Goal: Task Accomplishment & Management: Manage account settings

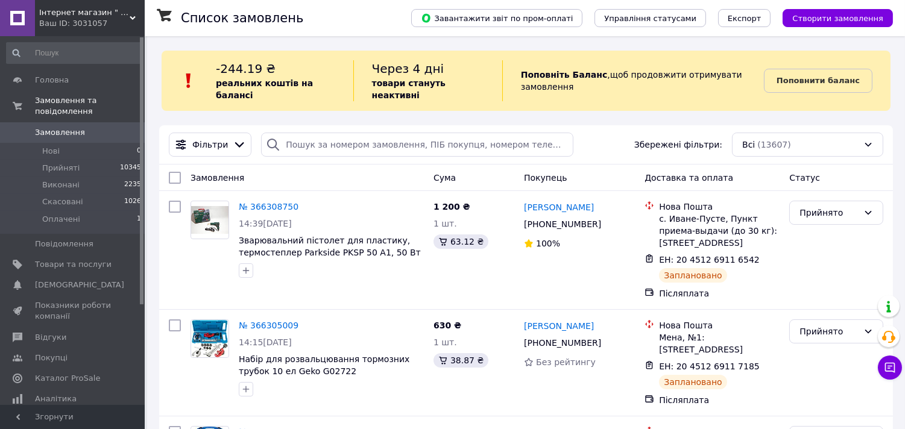
click at [131, 17] on use at bounding box center [133, 18] width 6 height 4
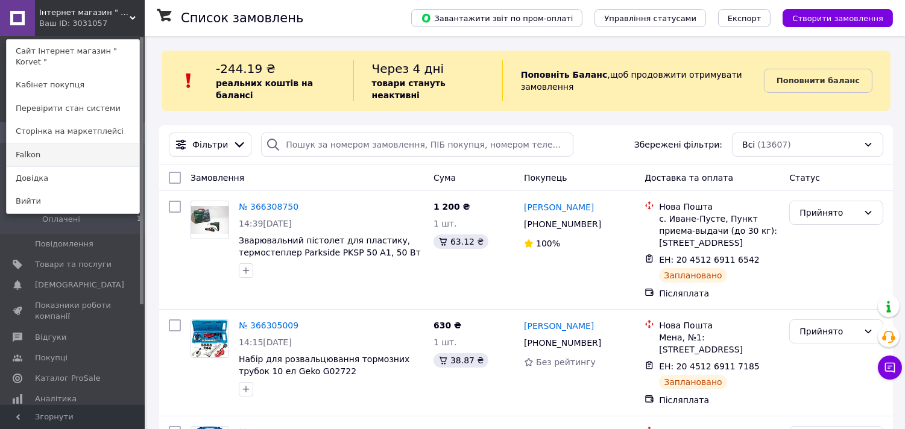
click at [44, 146] on link "Falkon" at bounding box center [73, 154] width 133 height 23
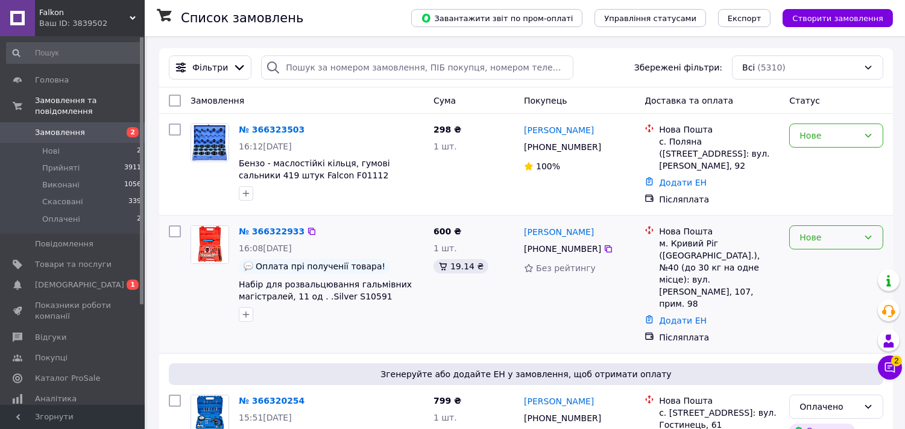
click at [824, 240] on div "Нове" at bounding box center [828, 237] width 59 height 13
click at [816, 264] on li "Прийнято" at bounding box center [836, 265] width 93 height 22
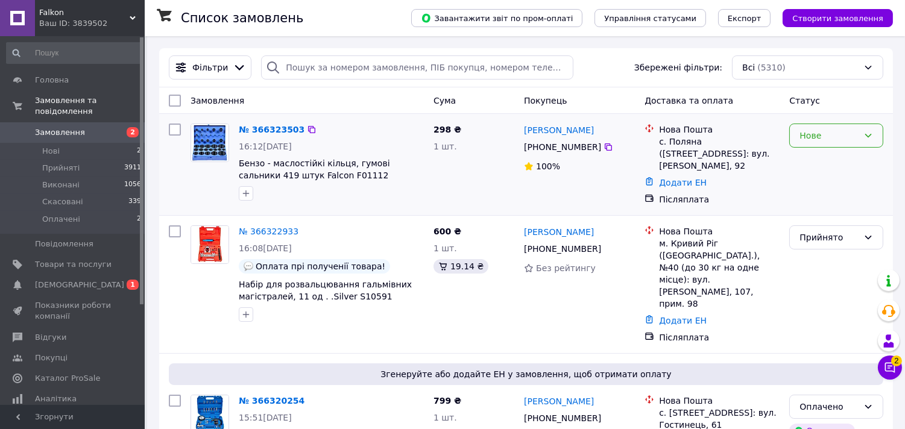
click at [839, 136] on div "Нове" at bounding box center [828, 135] width 59 height 13
click at [826, 160] on li "Прийнято" at bounding box center [836, 163] width 93 height 22
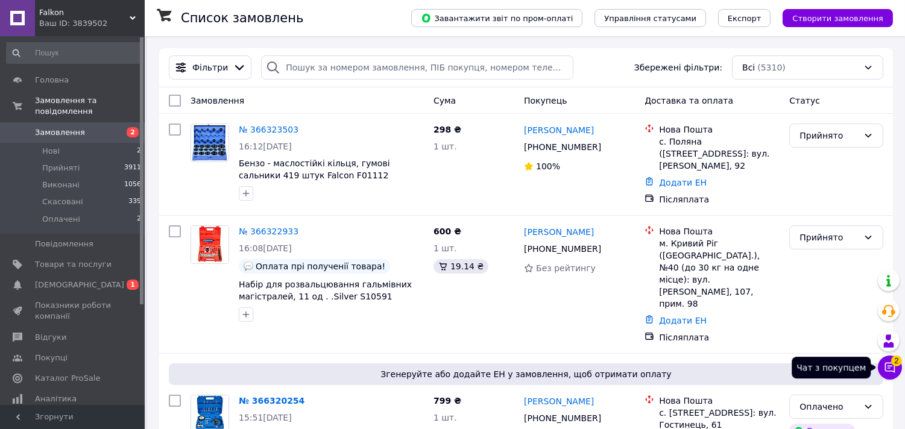
click at [898, 364] on span "2" at bounding box center [896, 361] width 11 height 11
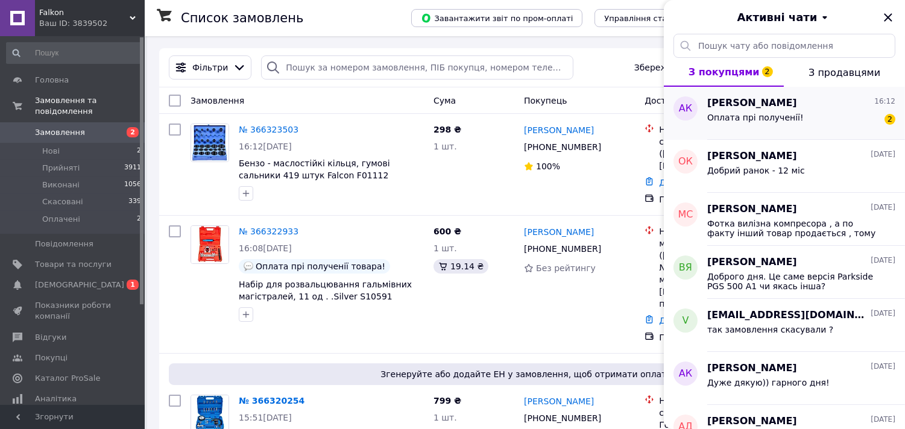
click at [762, 104] on span "Андрей Кузнецов" at bounding box center [752, 103] width 90 height 14
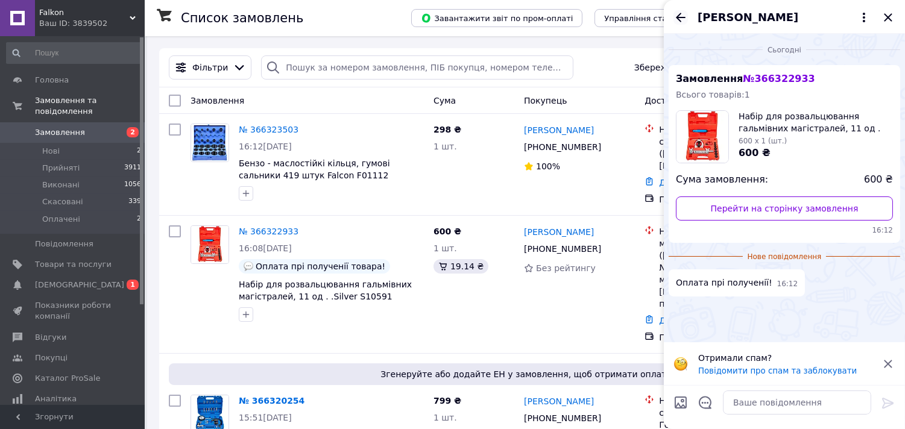
click at [682, 15] on icon "Назад" at bounding box center [680, 17] width 14 height 14
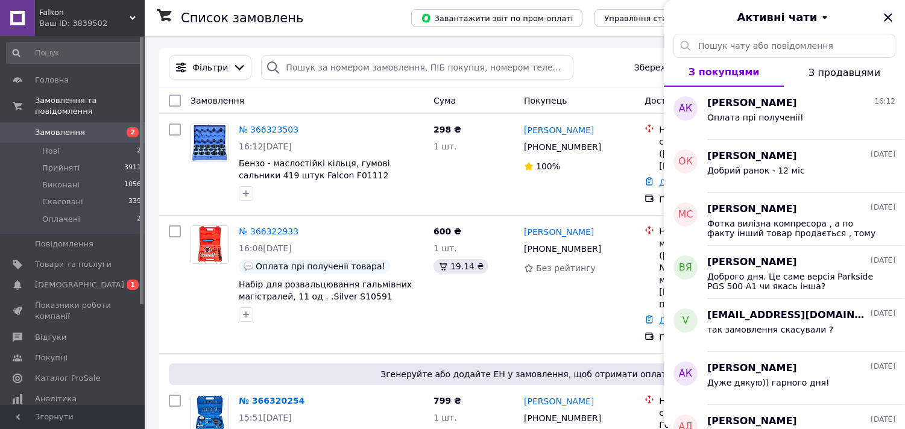
click at [886, 16] on icon "Закрити" at bounding box center [888, 17] width 8 height 8
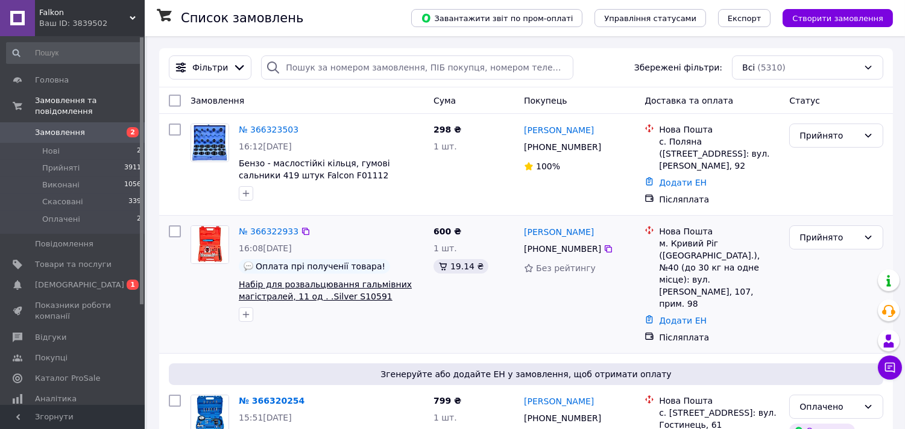
click at [282, 292] on span "Набір для розвальцювання гальмівних магістралей, 11 од . .Silver S10591" at bounding box center [325, 291] width 173 height 22
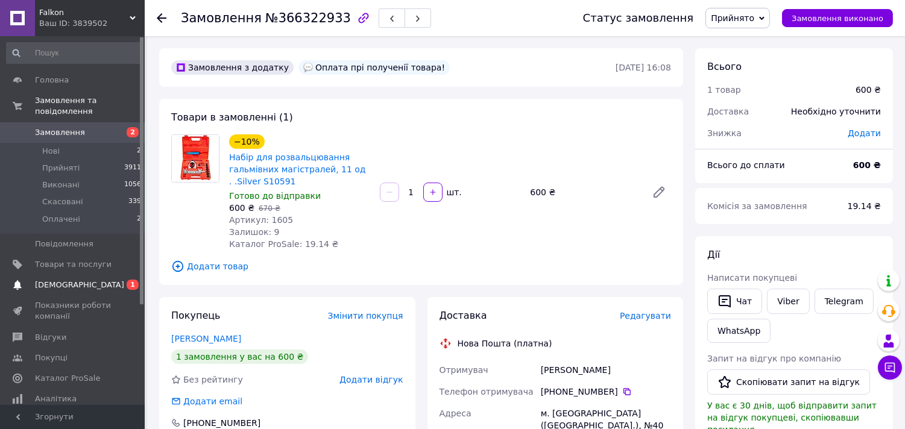
click at [48, 280] on span "[DEMOGRAPHIC_DATA]" at bounding box center [79, 285] width 89 height 11
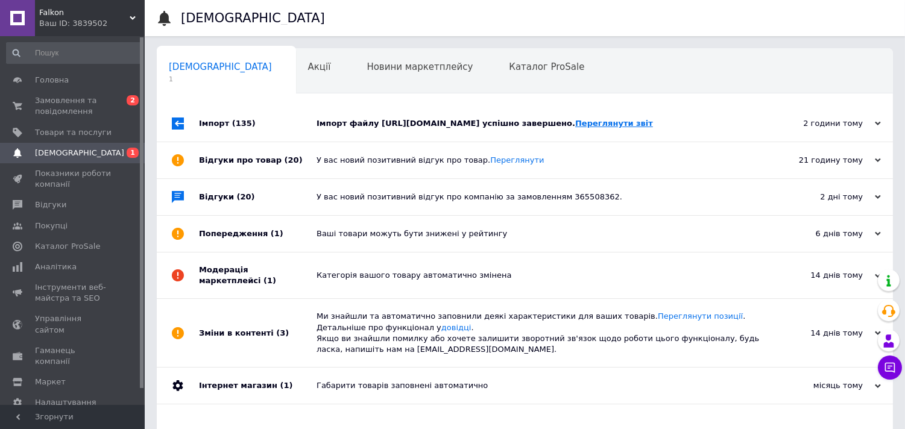
click at [653, 128] on link "Переглянути звіт" at bounding box center [614, 123] width 78 height 9
